Goal: Obtain resource: Download file/media

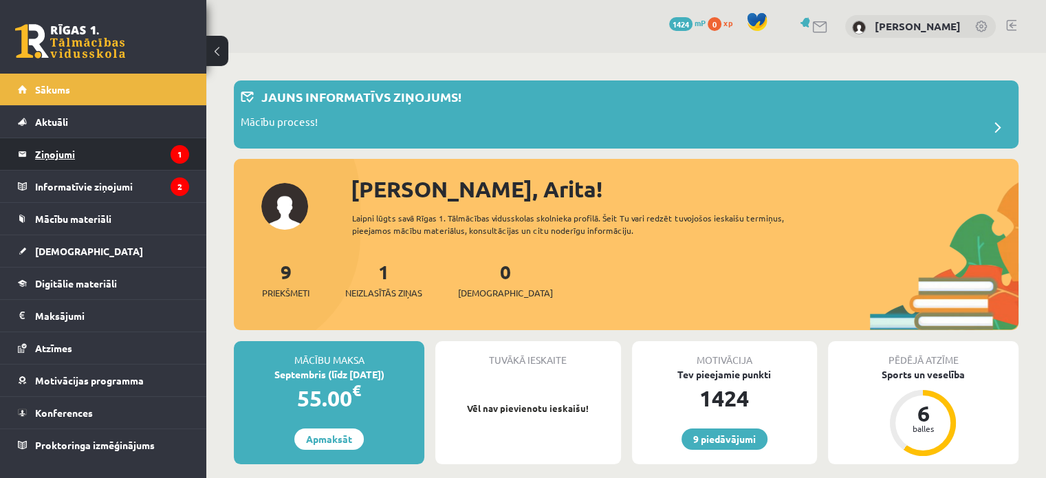
click at [74, 160] on legend "Ziņojumi 1" at bounding box center [112, 154] width 154 height 32
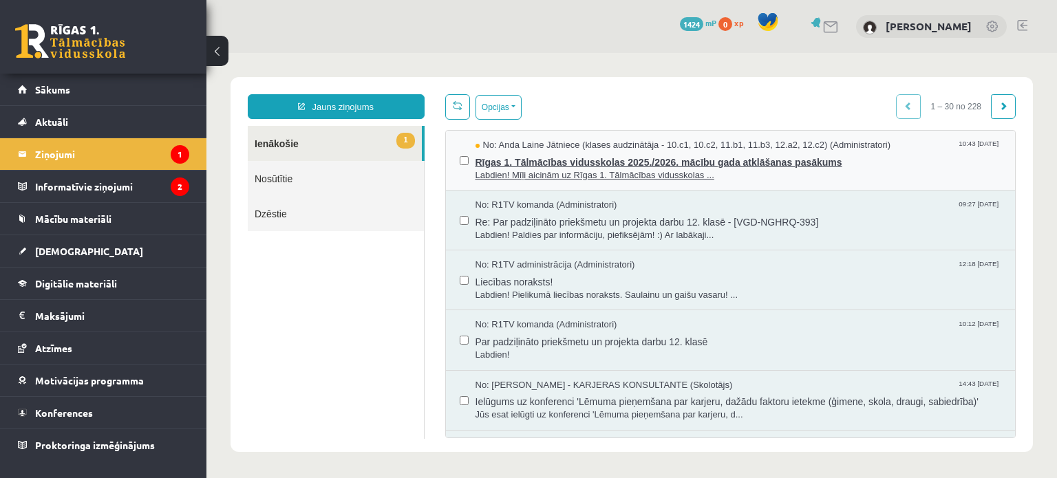
drag, startPoint x: 1151, startPoint y: 58, endPoint x: 689, endPoint y: 173, distance: 476.4
click at [689, 173] on span "Labdien! Mīļi aicinām uz Rīgas 1. Tālmācības vidusskolas ..." at bounding box center [738, 175] width 526 height 13
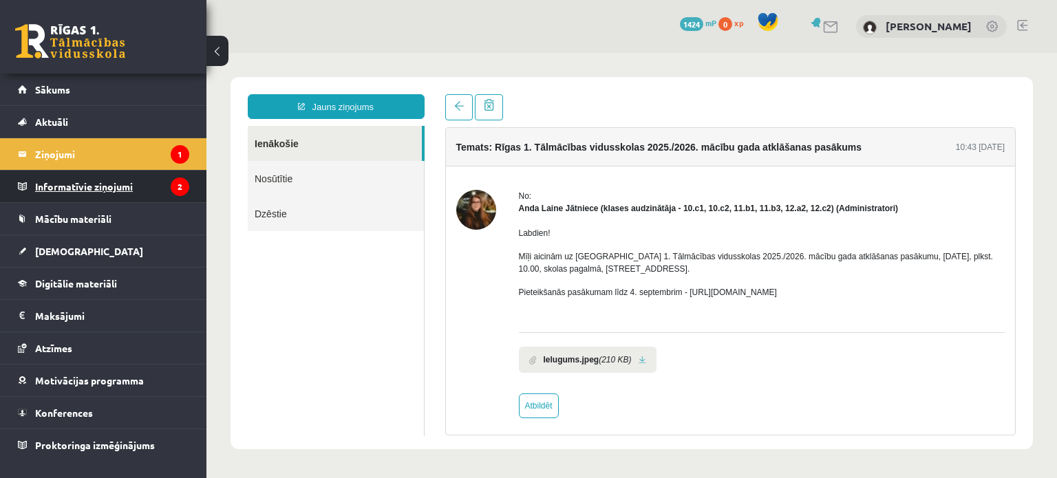
click at [130, 188] on legend "Informatīvie ziņojumi 2" at bounding box center [112, 187] width 154 height 32
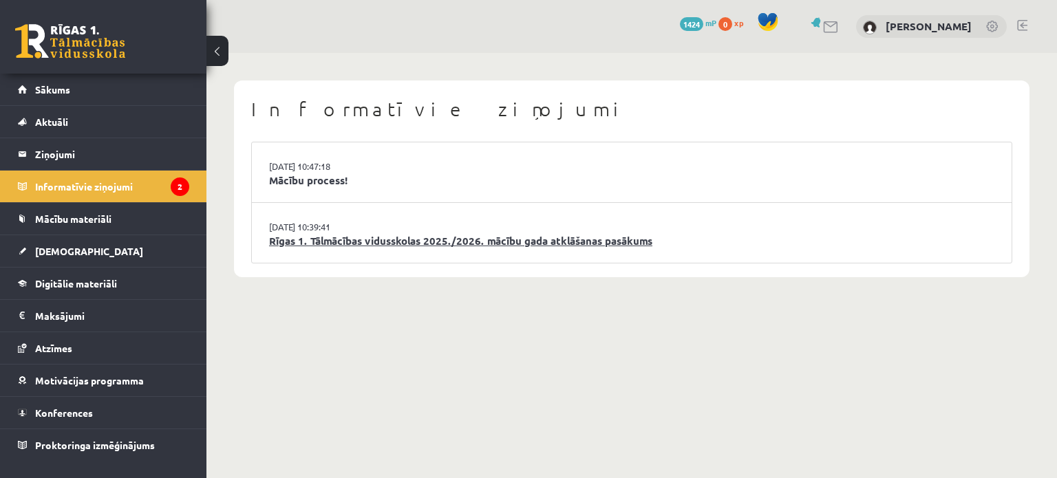
click at [345, 243] on link "Rīgas 1. Tālmācības vidusskolas 2025./2026. mācību gada atklāšanas pasākums" at bounding box center [631, 241] width 725 height 16
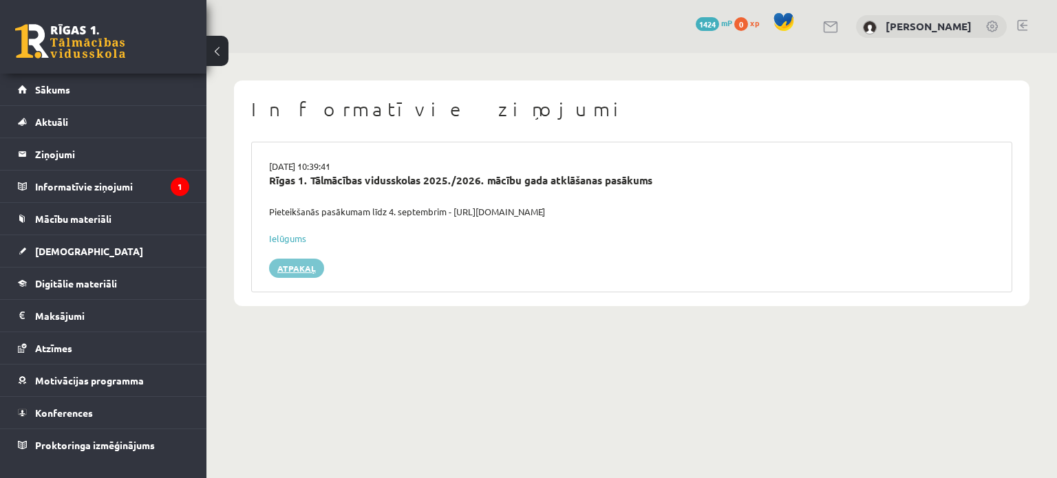
click at [283, 268] on link "Atpakaļ" at bounding box center [296, 268] width 55 height 19
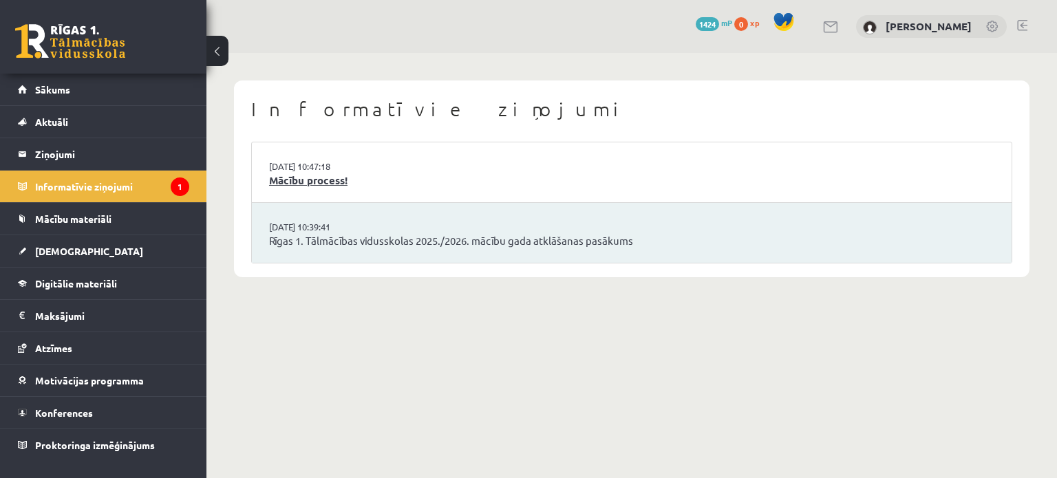
click at [319, 176] on link "Mācību process!" at bounding box center [631, 181] width 725 height 16
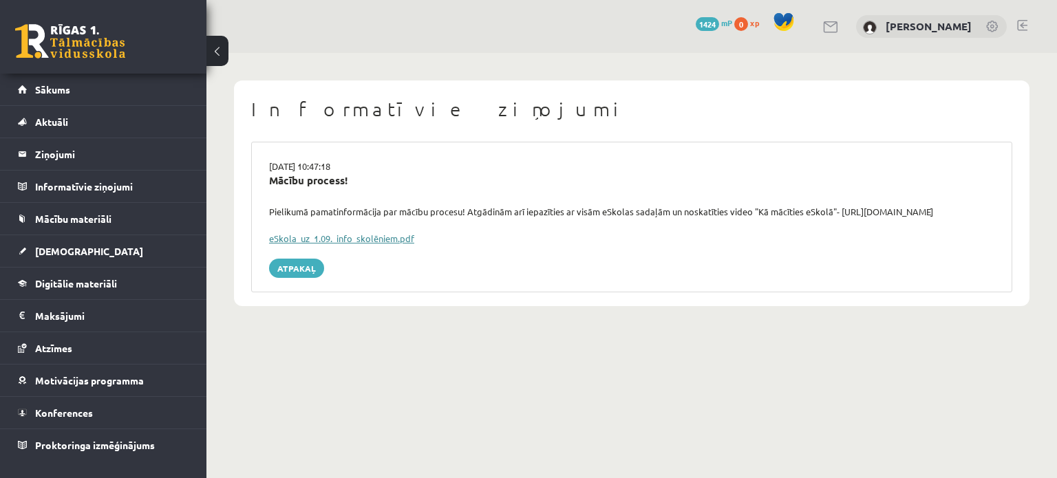
click at [370, 241] on link "eSkola_uz_1.09._info_skolēniem.pdf" at bounding box center [341, 238] width 145 height 12
